Goal: Find specific page/section: Find specific page/section

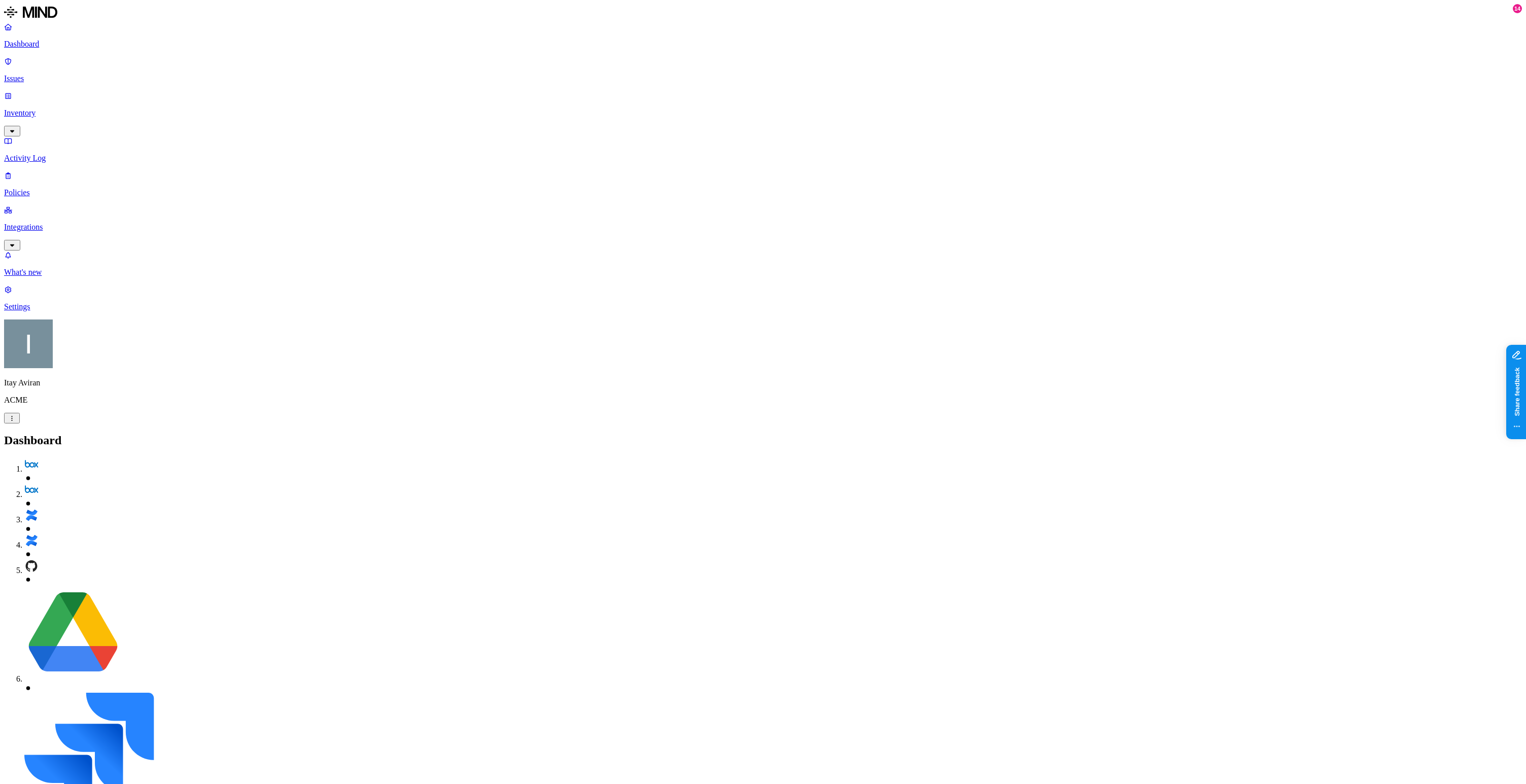
click at [27, 223] on p "Integrations" at bounding box center [763, 227] width 1518 height 9
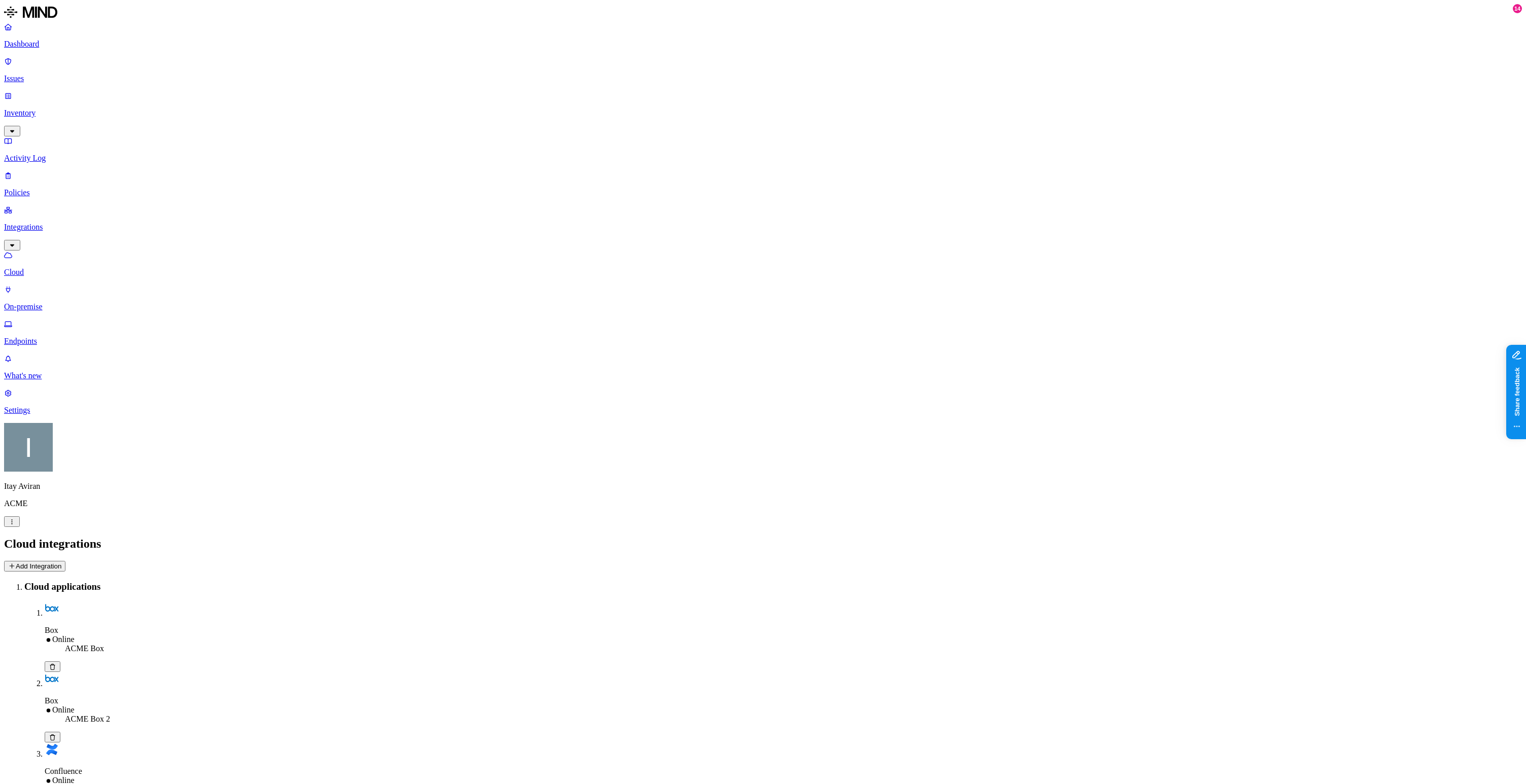
click at [52, 320] on link "Endpoints" at bounding box center [763, 333] width 1518 height 27
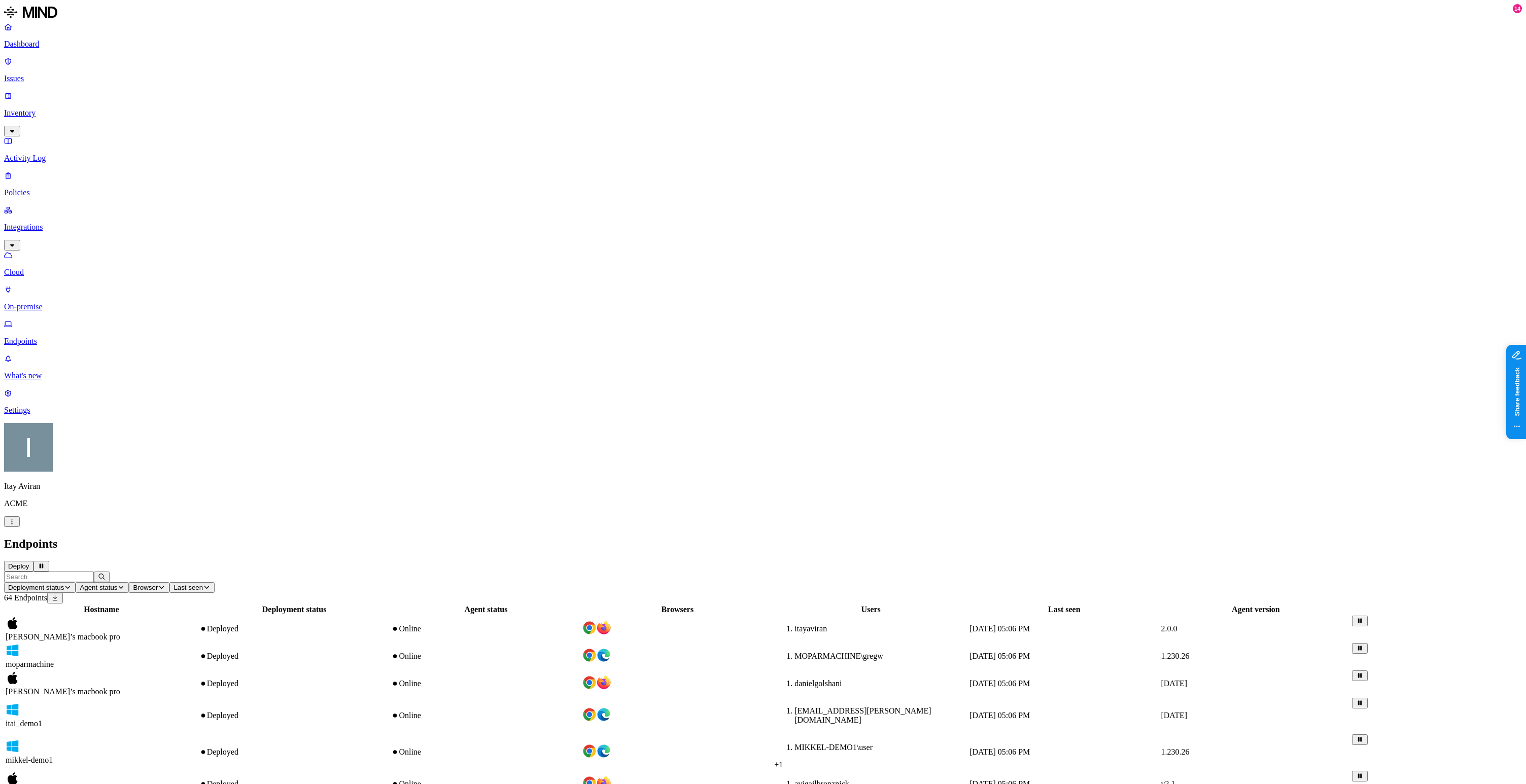
click at [198, 616] on td "[PERSON_NAME]’s macbook pro" at bounding box center [101, 629] width 193 height 27
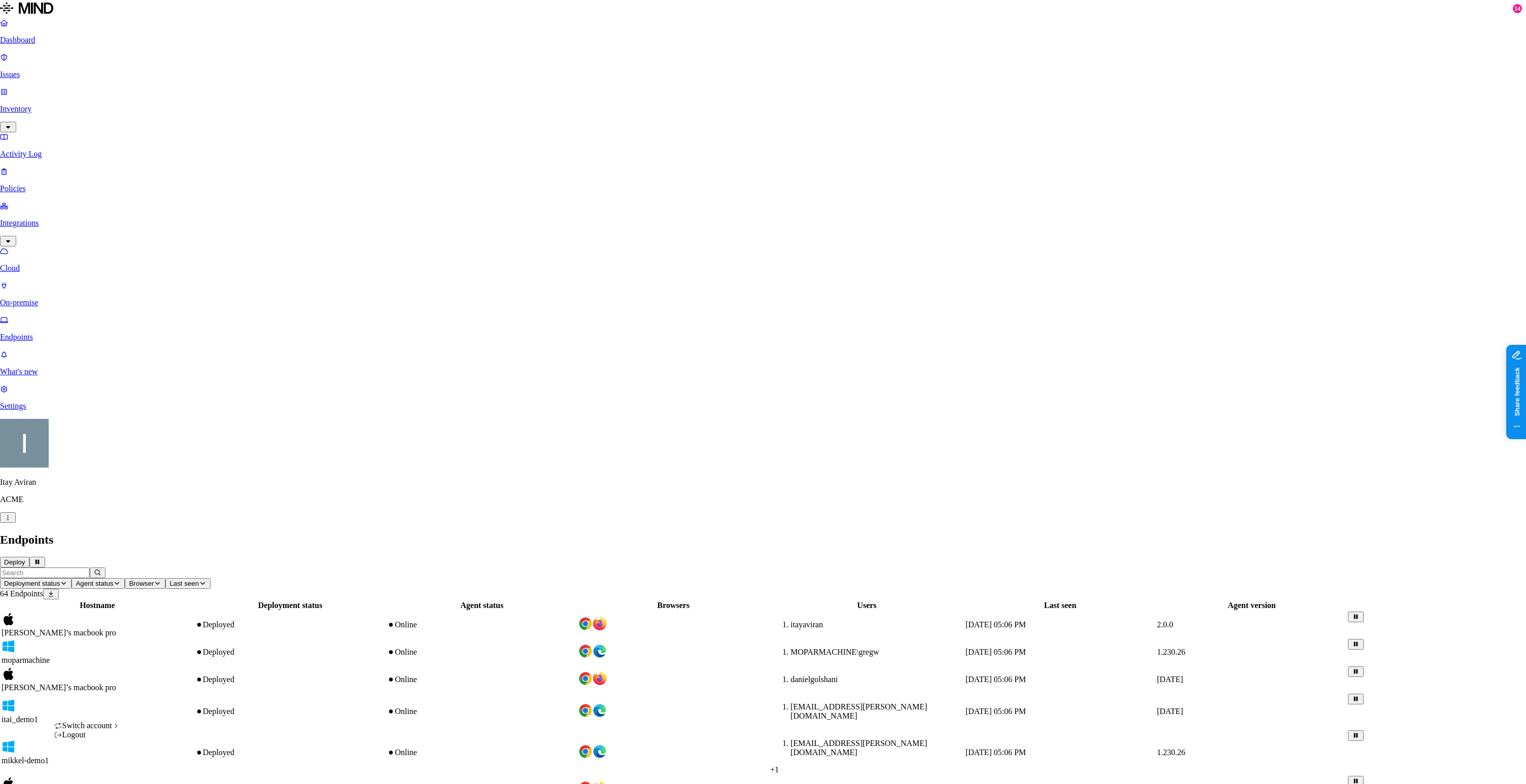
click at [12, 521] on icon "button" at bounding box center [8, 518] width 8 height 6
click at [159, 666] on span "MIND" at bounding box center [148, 661] width 22 height 9
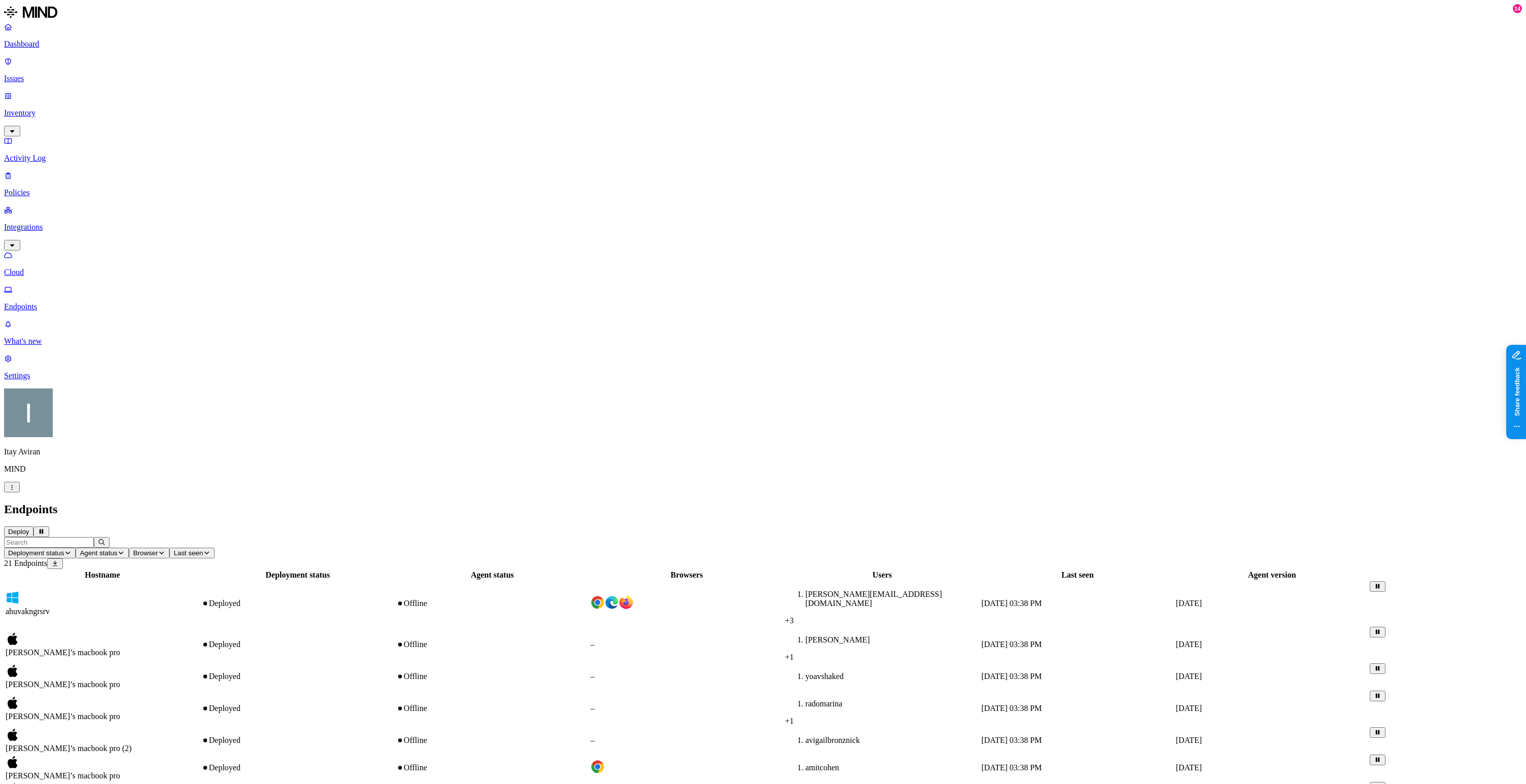
click at [200, 591] on div "ahuvakngrsrv" at bounding box center [102, 603] width 194 height 25
click at [394, 640] on div "Deployed" at bounding box center [297, 644] width 193 height 9
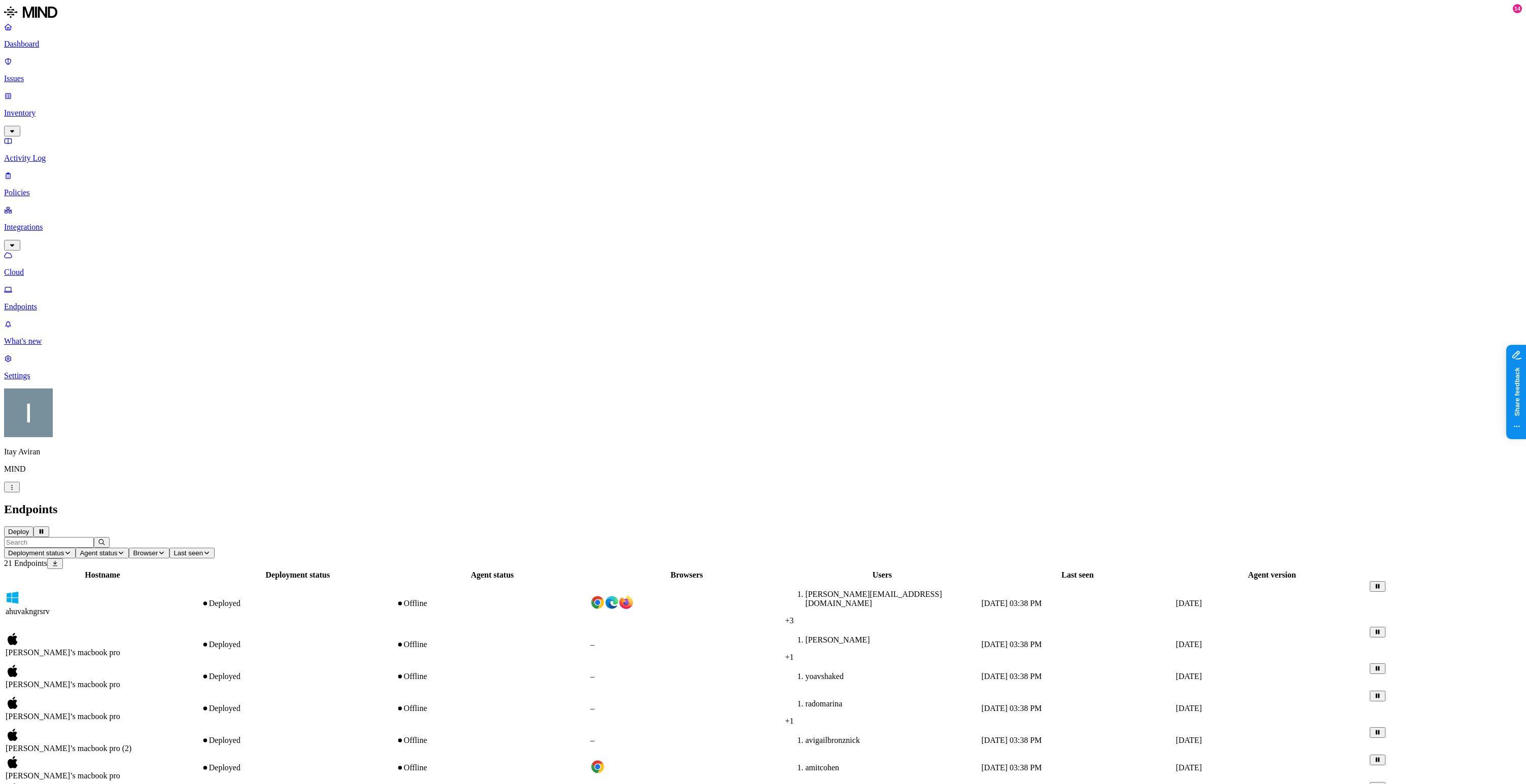
click at [16, 490] on icon "button" at bounding box center [12, 487] width 8 height 6
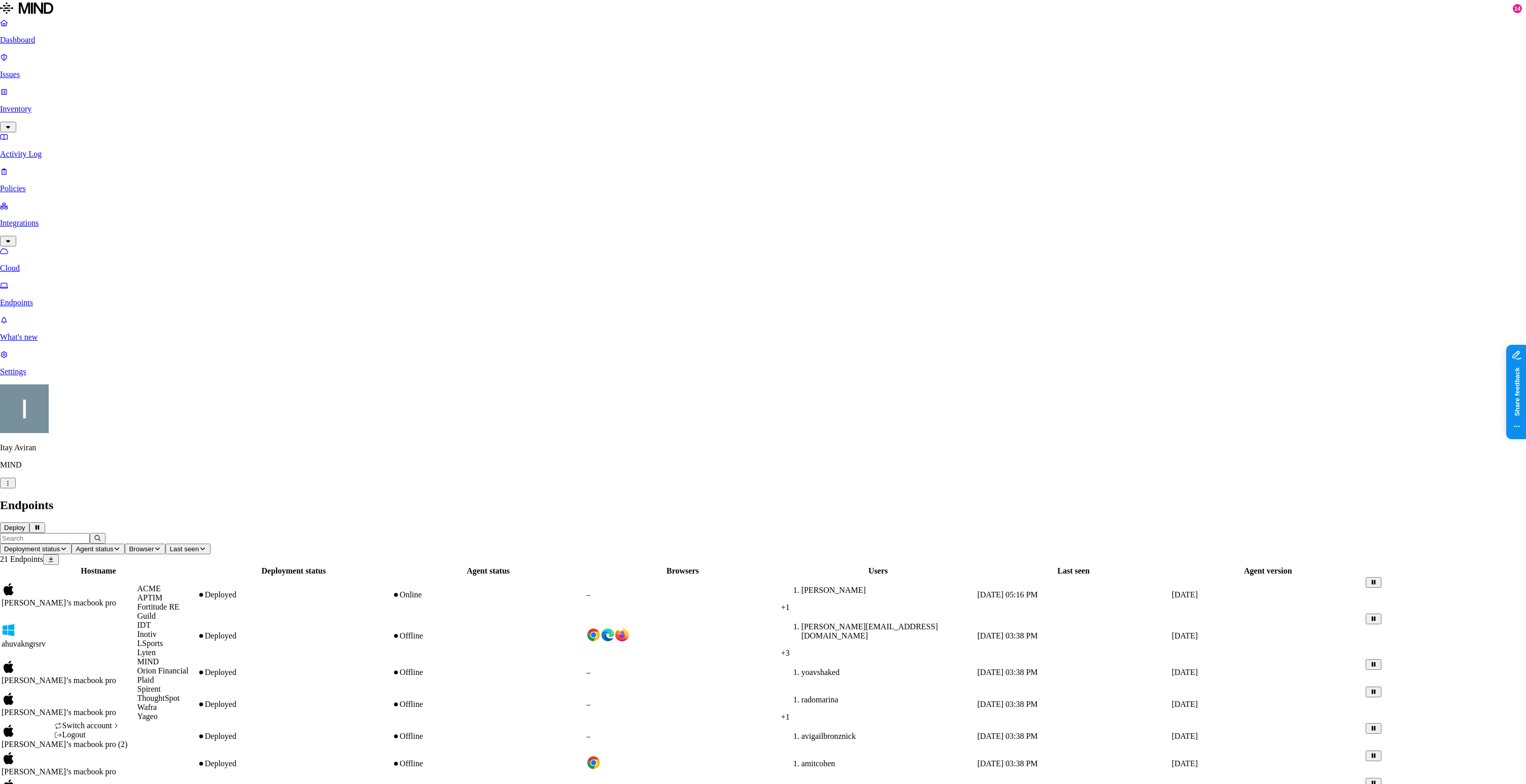
click at [161, 593] on span "ACME" at bounding box center [149, 589] width 23 height 9
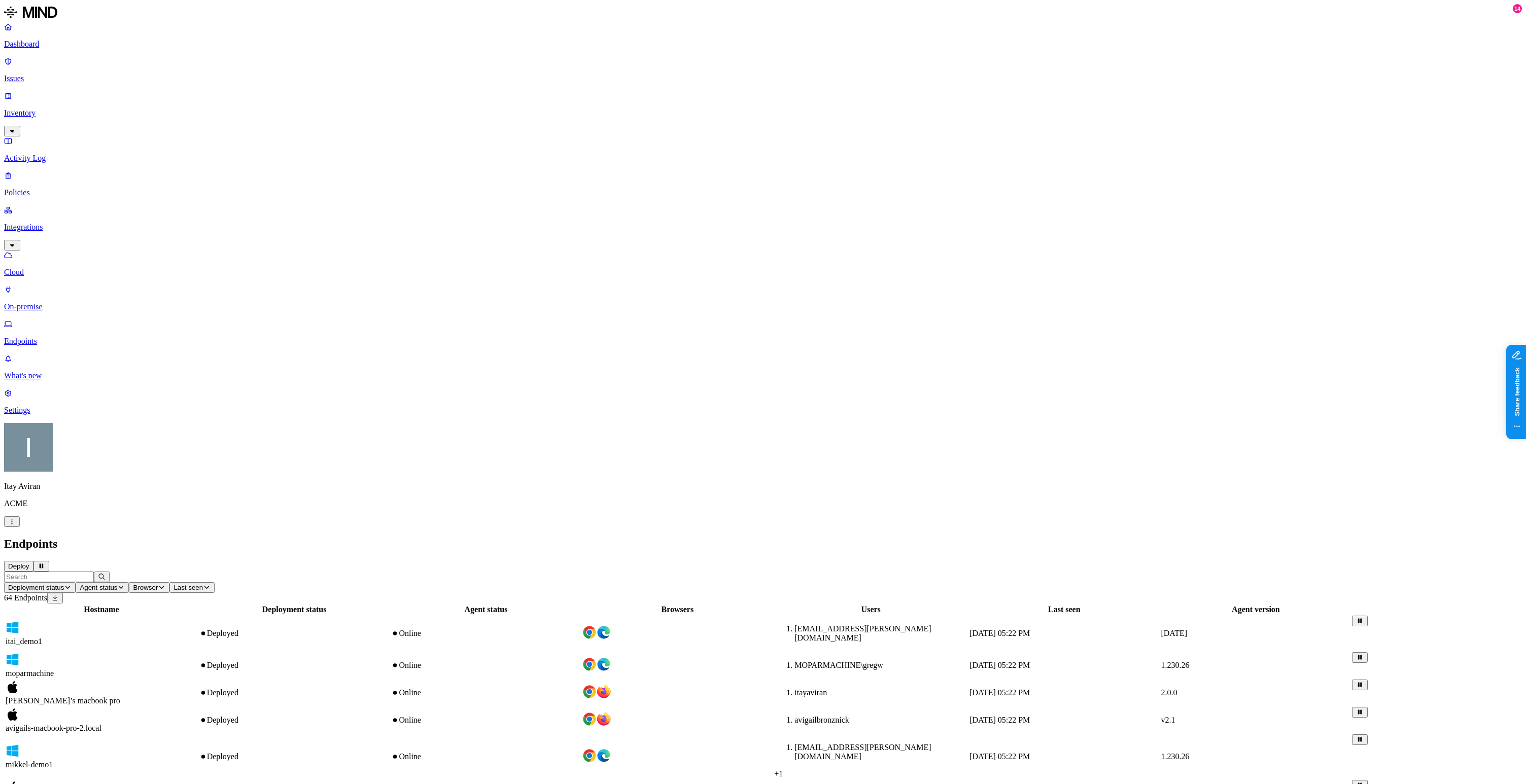
click at [354, 688] on div "Deployed" at bounding box center [294, 692] width 190 height 9
click at [98, 527] on div "Itay Aviran ACME" at bounding box center [763, 475] width 1518 height 104
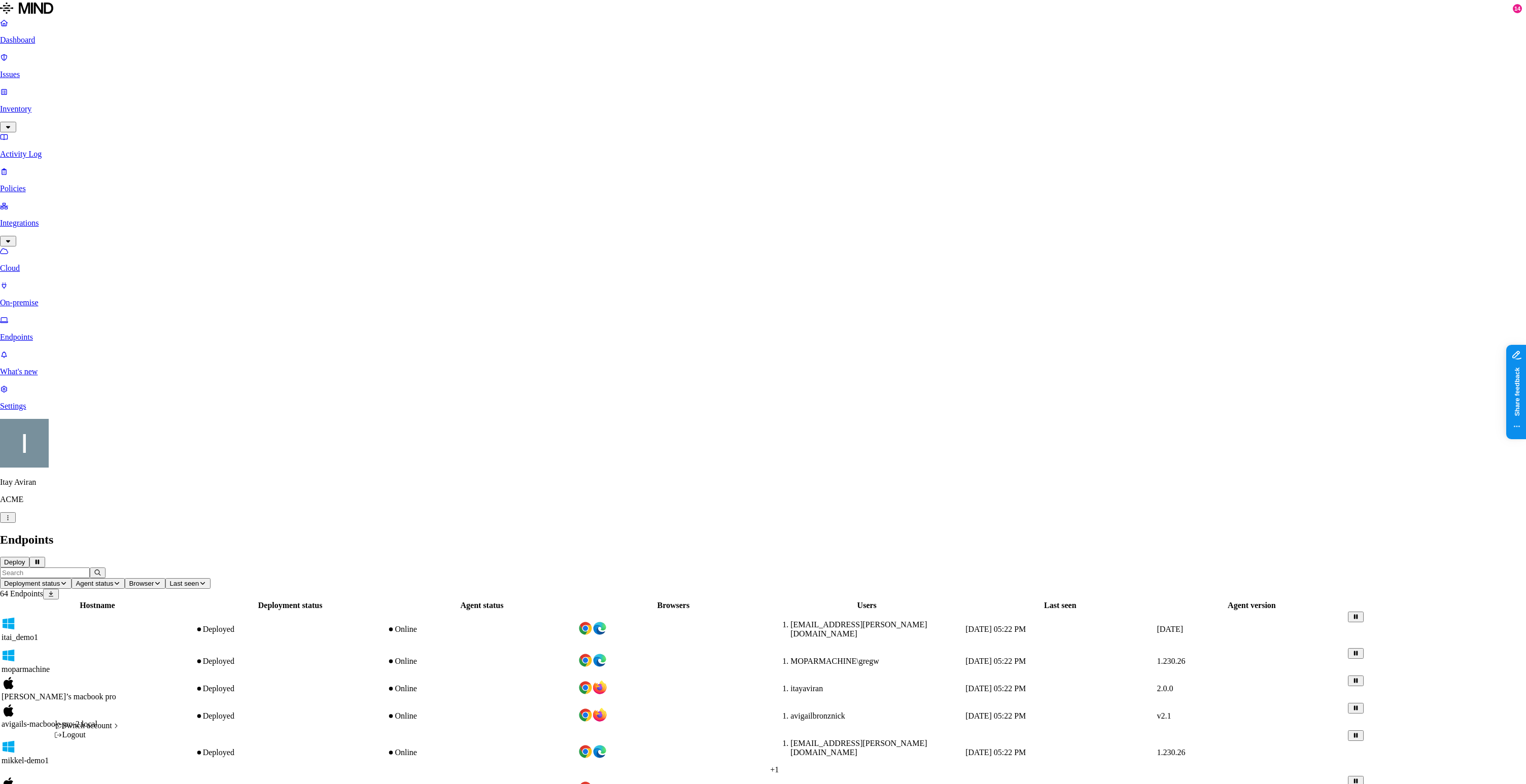
click at [98, 773] on html "Dashboard Issues Inventory Activity Log Policies Integrations Cloud On-premise …" at bounding box center [763, 770] width 1526 height 1541
click at [157, 666] on span "MIND" at bounding box center [148, 661] width 22 height 9
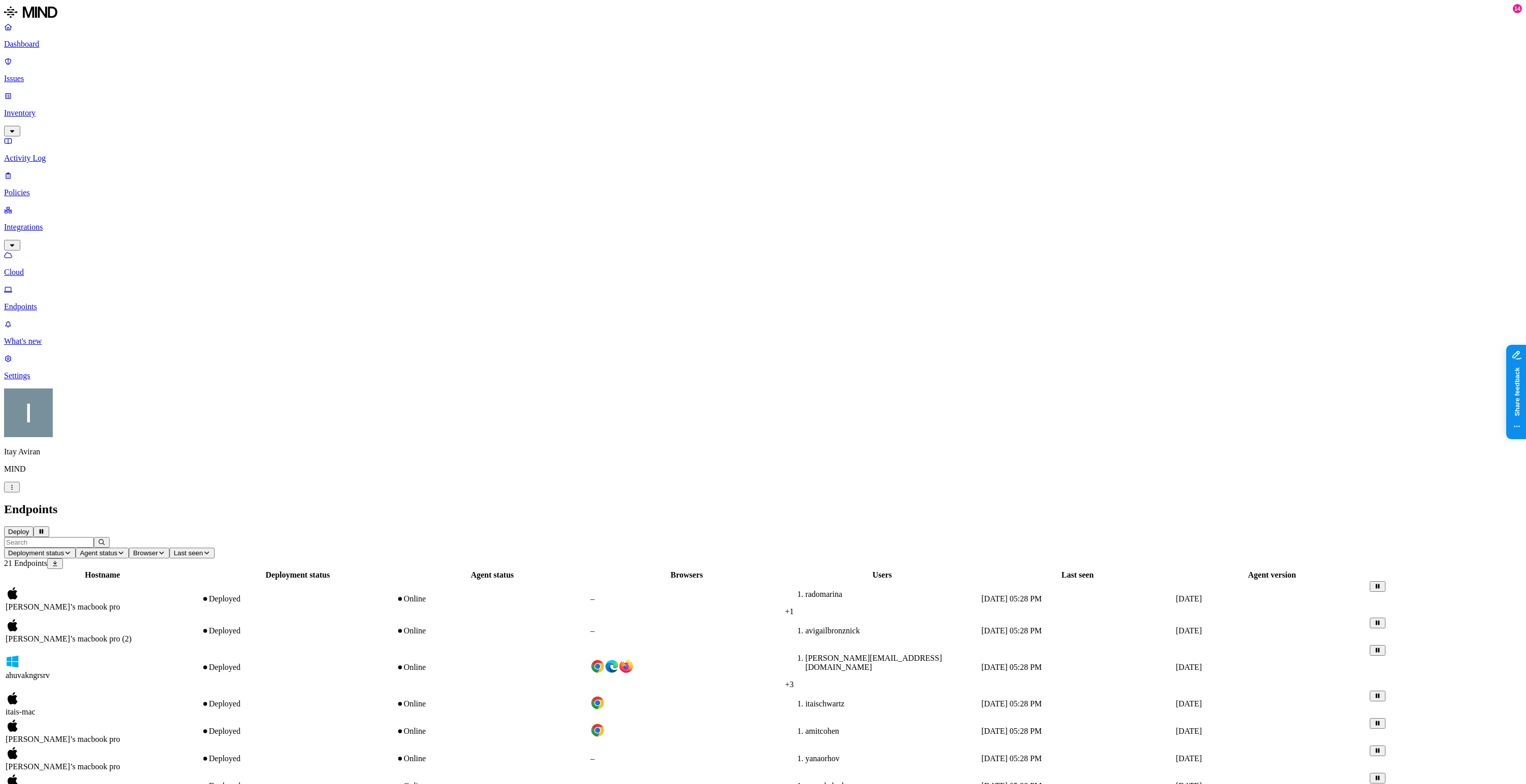
click at [370, 782] on div "Deployed" at bounding box center [297, 786] width 193 height 9
click at [976, 618] on td "avigailbronznick" at bounding box center [882, 631] width 195 height 27
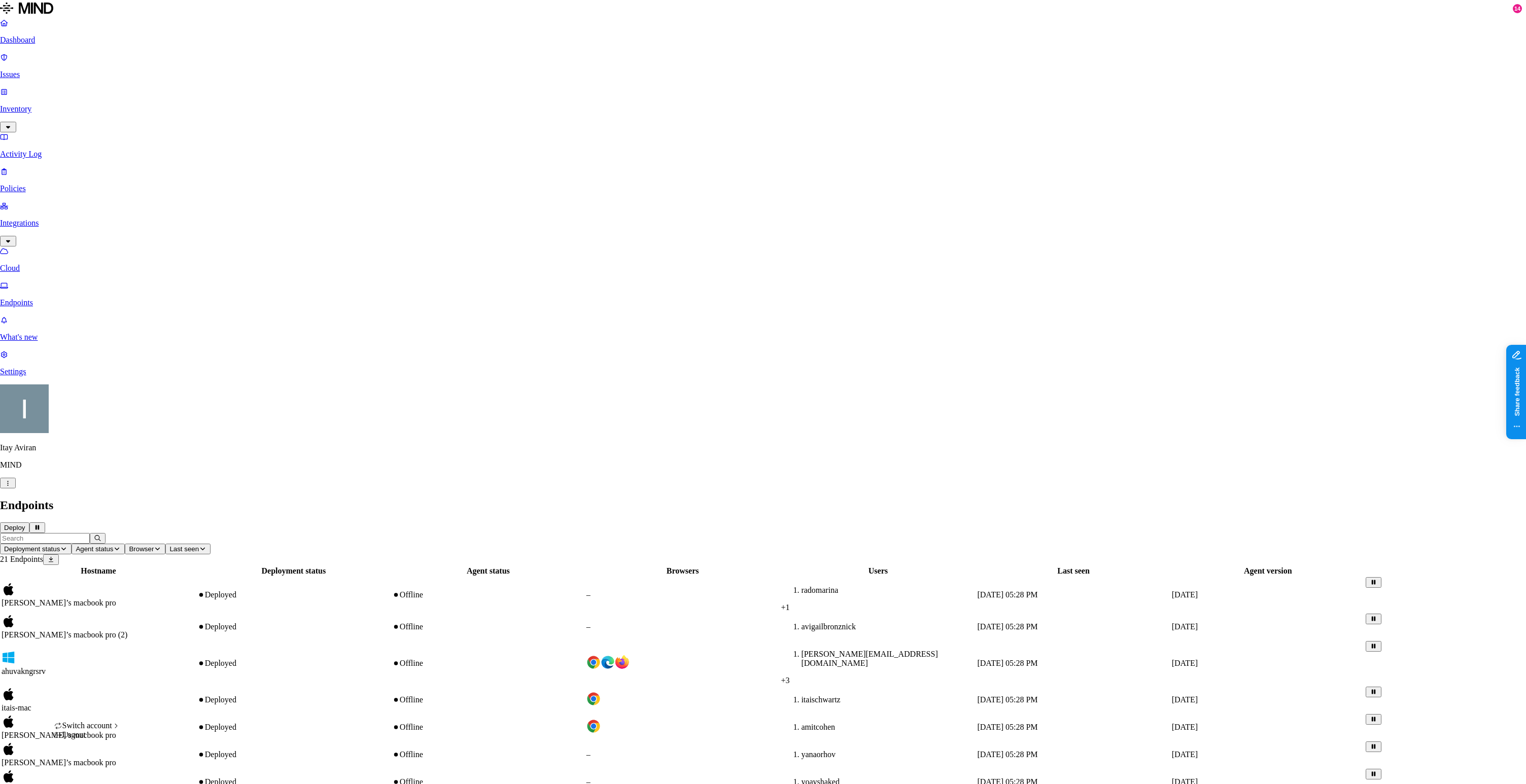
click at [16, 489] on button "button" at bounding box center [8, 483] width 16 height 11
click at [95, 772] on html "Dashboard Issues Inventory Activity Log Policies Integrations Cloud Endpoints W…" at bounding box center [763, 612] width 1526 height 1225
click at [175, 702] on span "ThoughtSpot" at bounding box center [159, 698] width 43 height 9
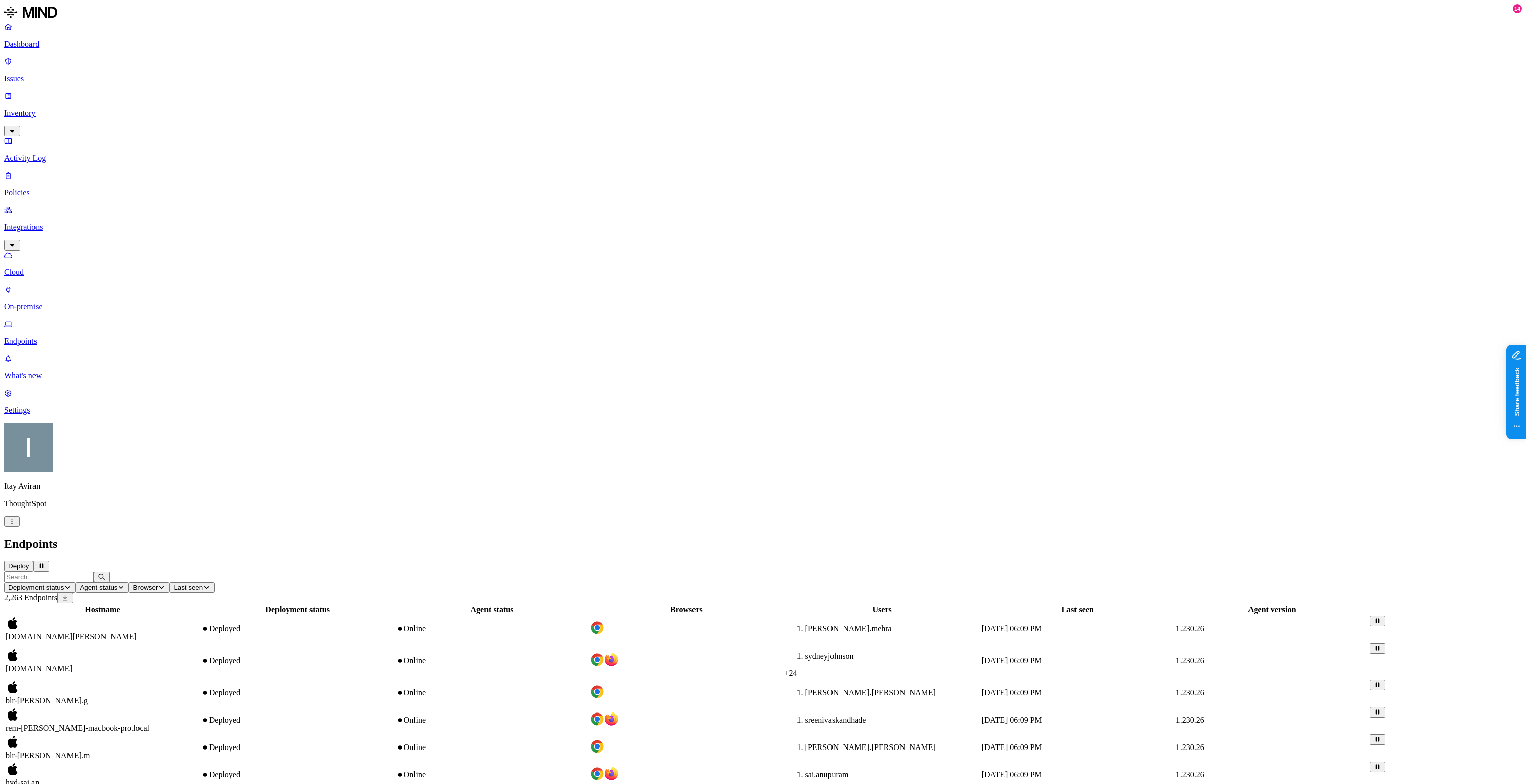
click at [739, 616] on td at bounding box center [686, 629] width 193 height 27
